Goal: Check status: Check status

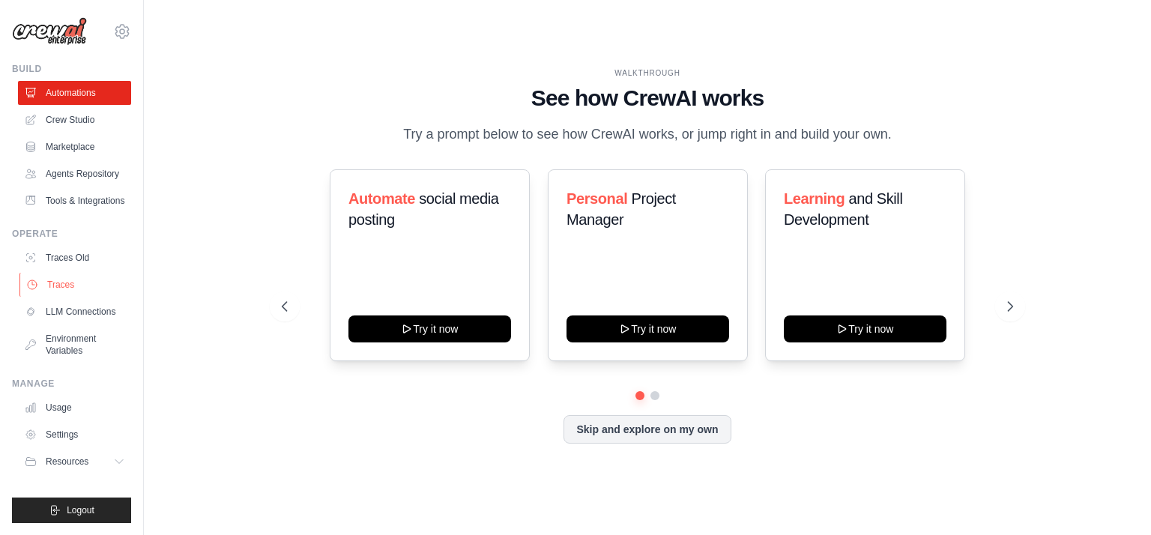
click at [64, 297] on link "Traces" at bounding box center [75, 285] width 113 height 24
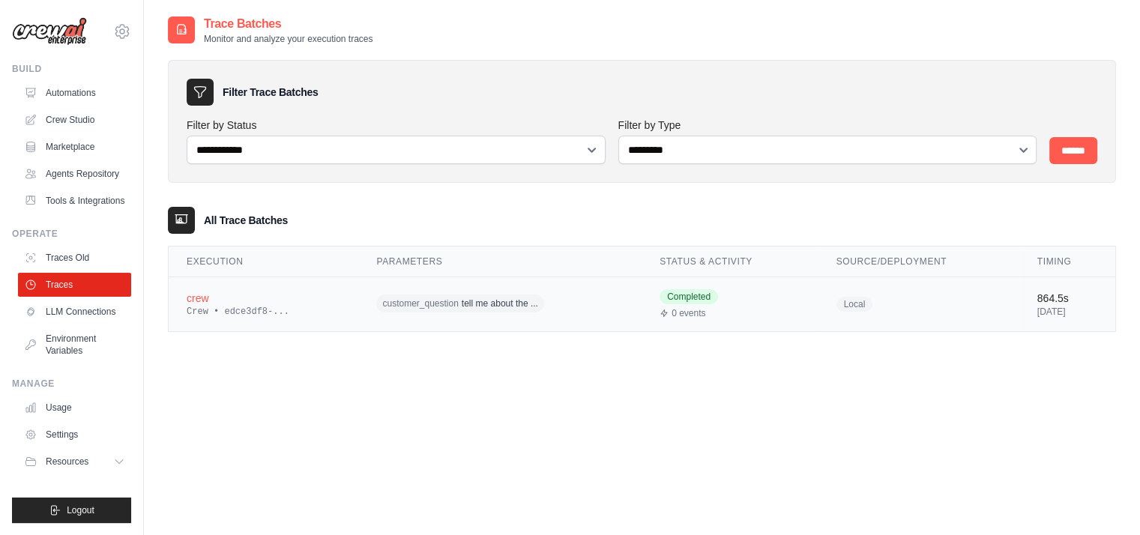
click at [773, 317] on div "0 events" at bounding box center [730, 313] width 141 height 12
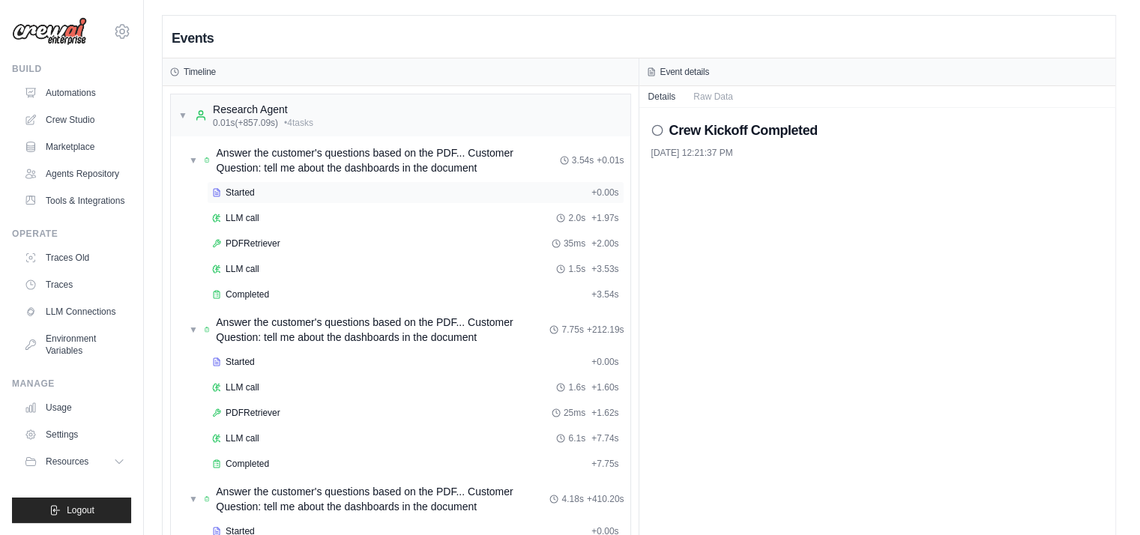
click at [233, 197] on span "Started" at bounding box center [240, 193] width 29 height 12
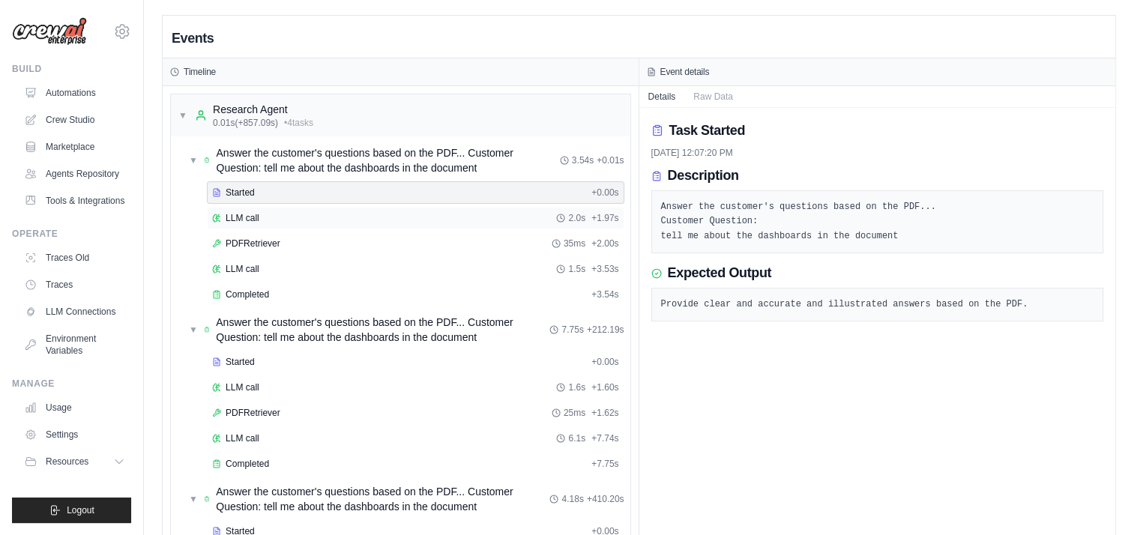
click at [248, 210] on div "LLM call 2.0s + 1.97s" at bounding box center [415, 218] width 417 height 22
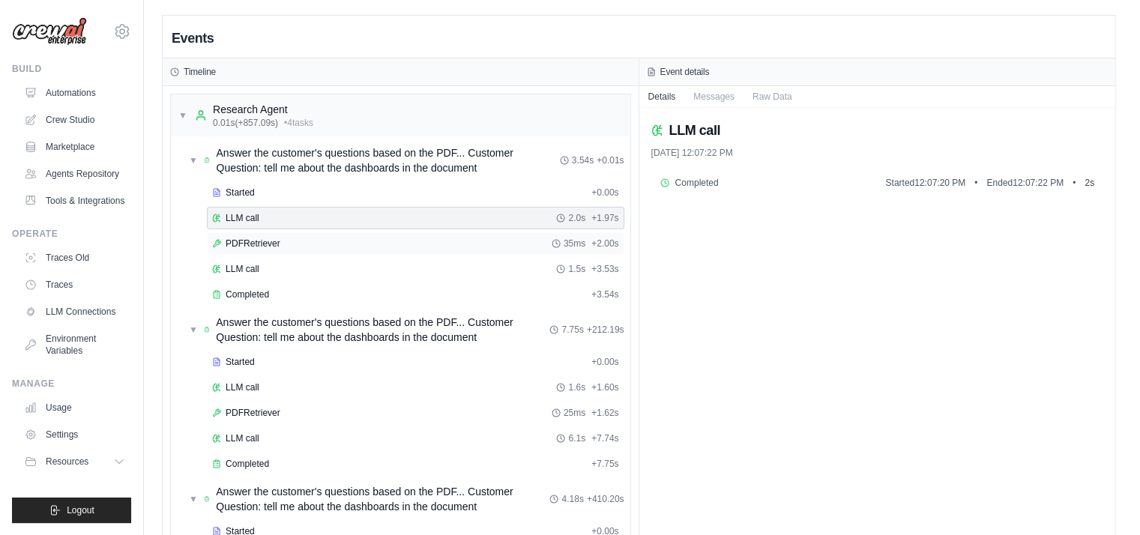
click at [310, 239] on div "PDFRetriever 35ms + 2.00s" at bounding box center [415, 244] width 407 height 12
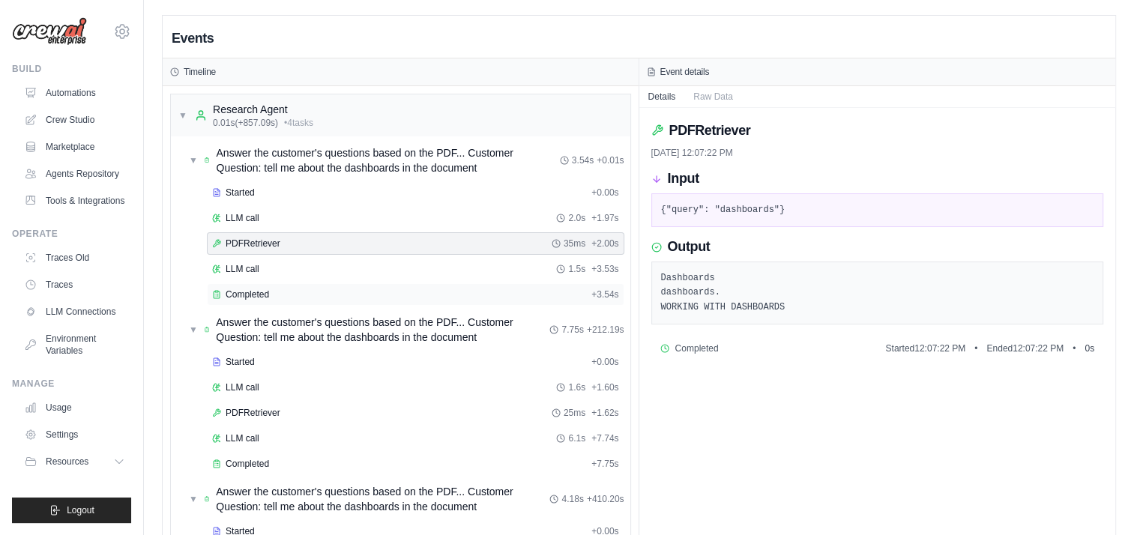
click at [256, 298] on span "Completed" at bounding box center [247, 295] width 43 height 12
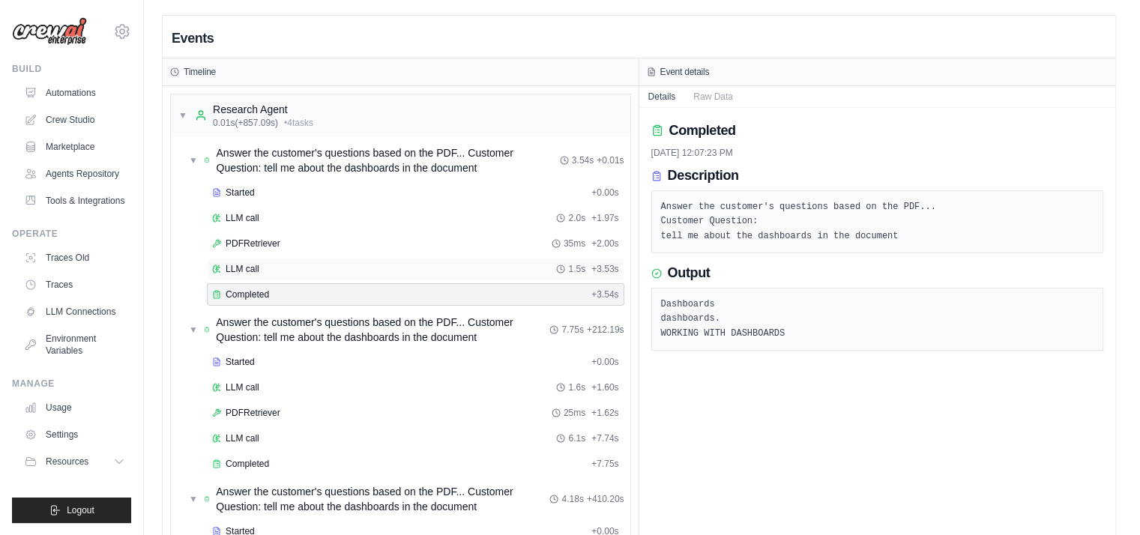
click at [268, 260] on div "LLM call 1.5s + 3.53s" at bounding box center [415, 269] width 417 height 22
